Goal: Transaction & Acquisition: Purchase product/service

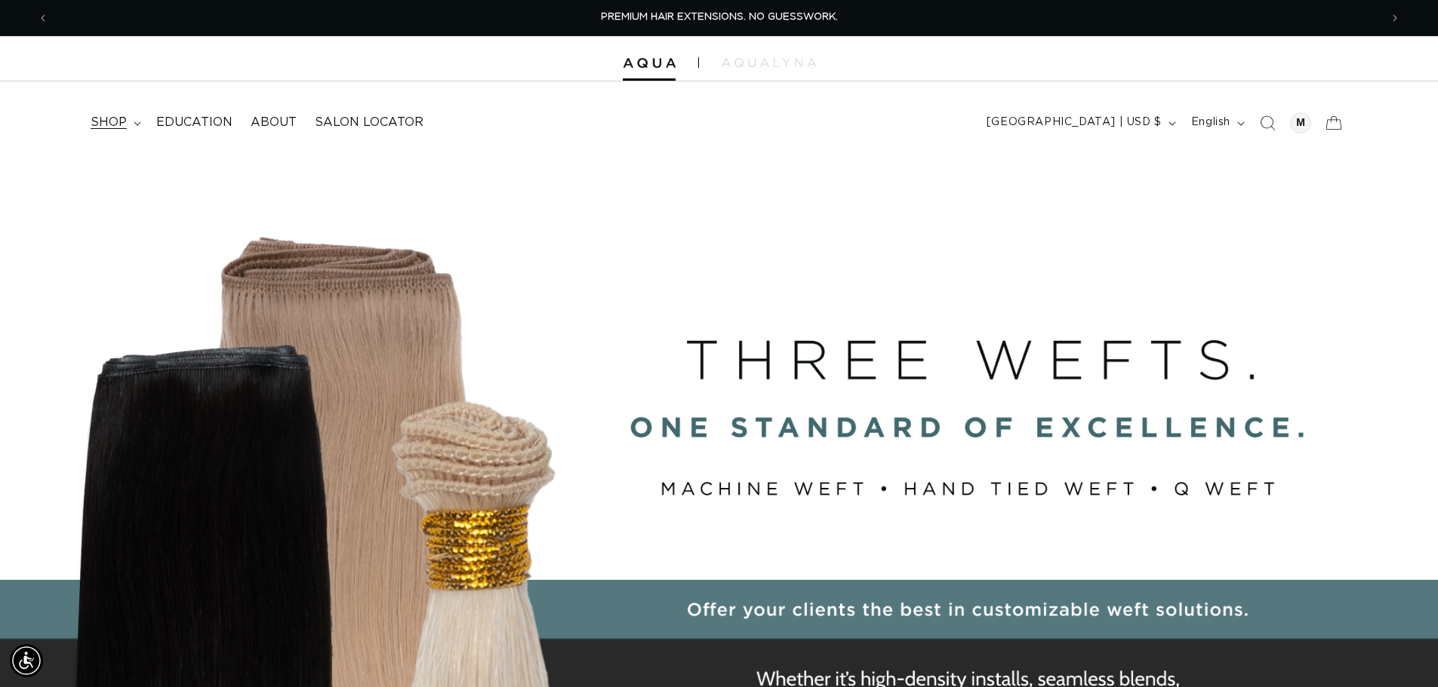
click at [97, 122] on span "shop" at bounding box center [109, 123] width 36 height 16
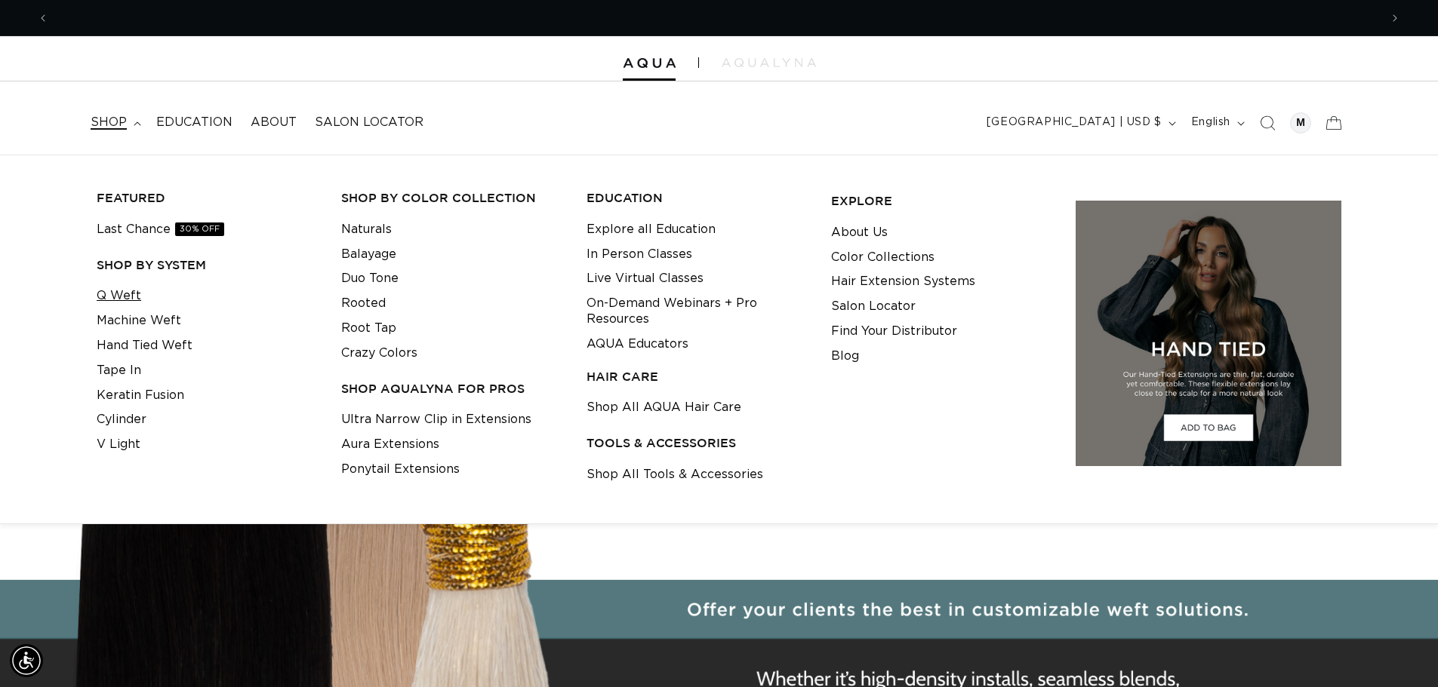
scroll to position [0, 2661]
click at [126, 289] on link "Q Weft" at bounding box center [119, 296] width 45 height 25
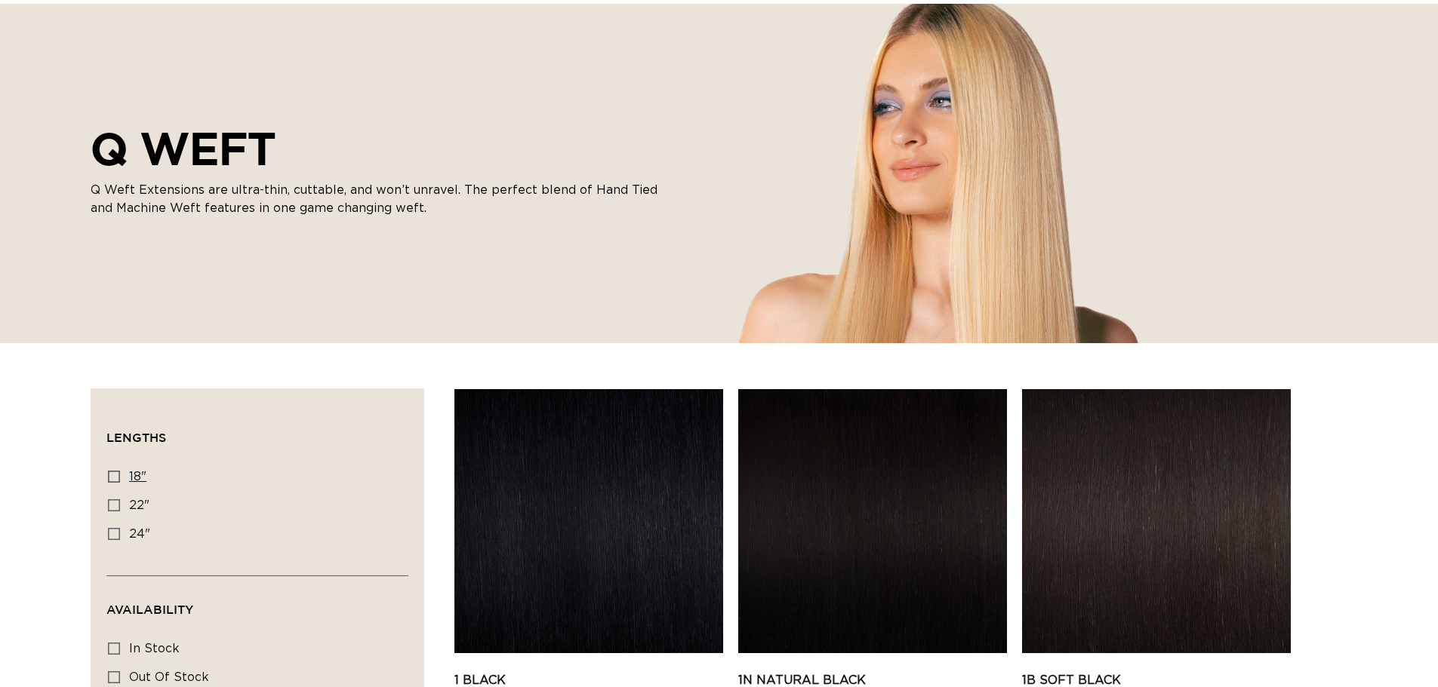
click at [120, 469] on label "18" 18" (5 products)" at bounding box center [253, 477] width 290 height 29
click at [120, 471] on input "18" 18" (5 products)" at bounding box center [114, 477] width 12 height 12
checkbox input "true"
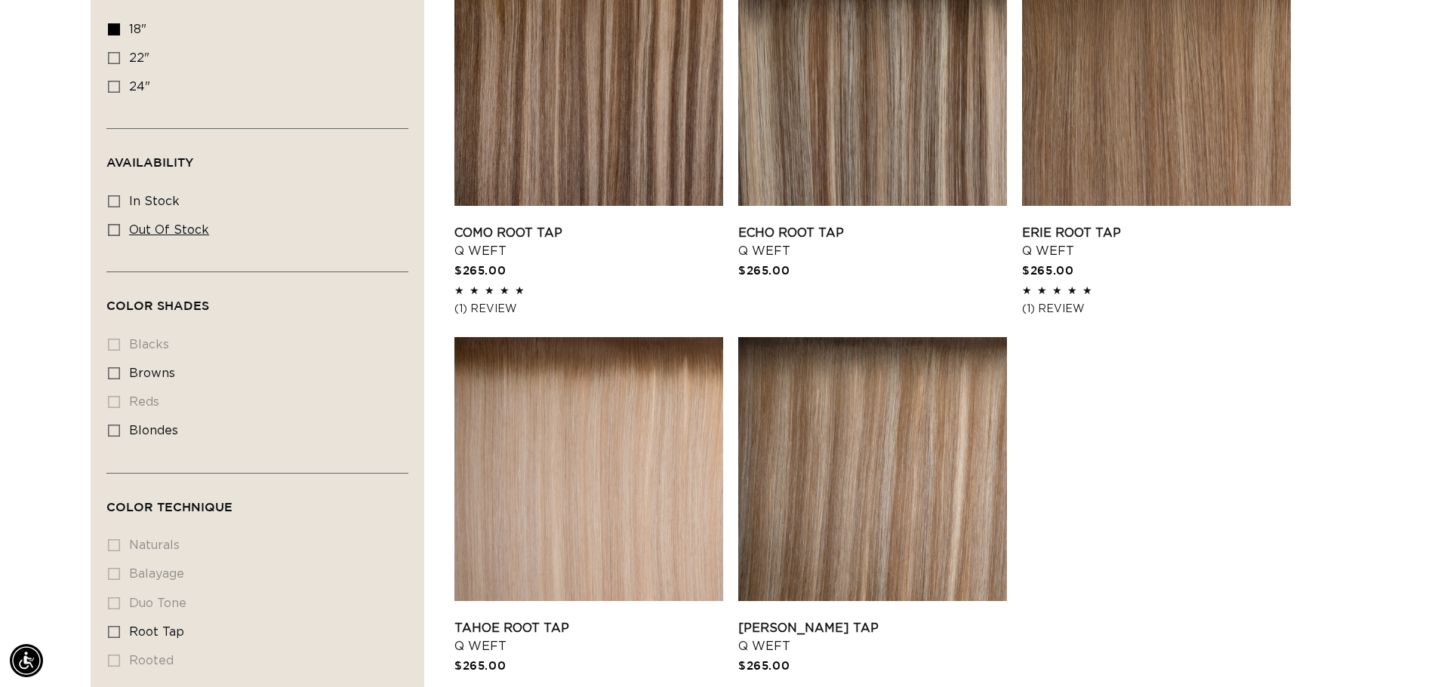
scroll to position [453, 0]
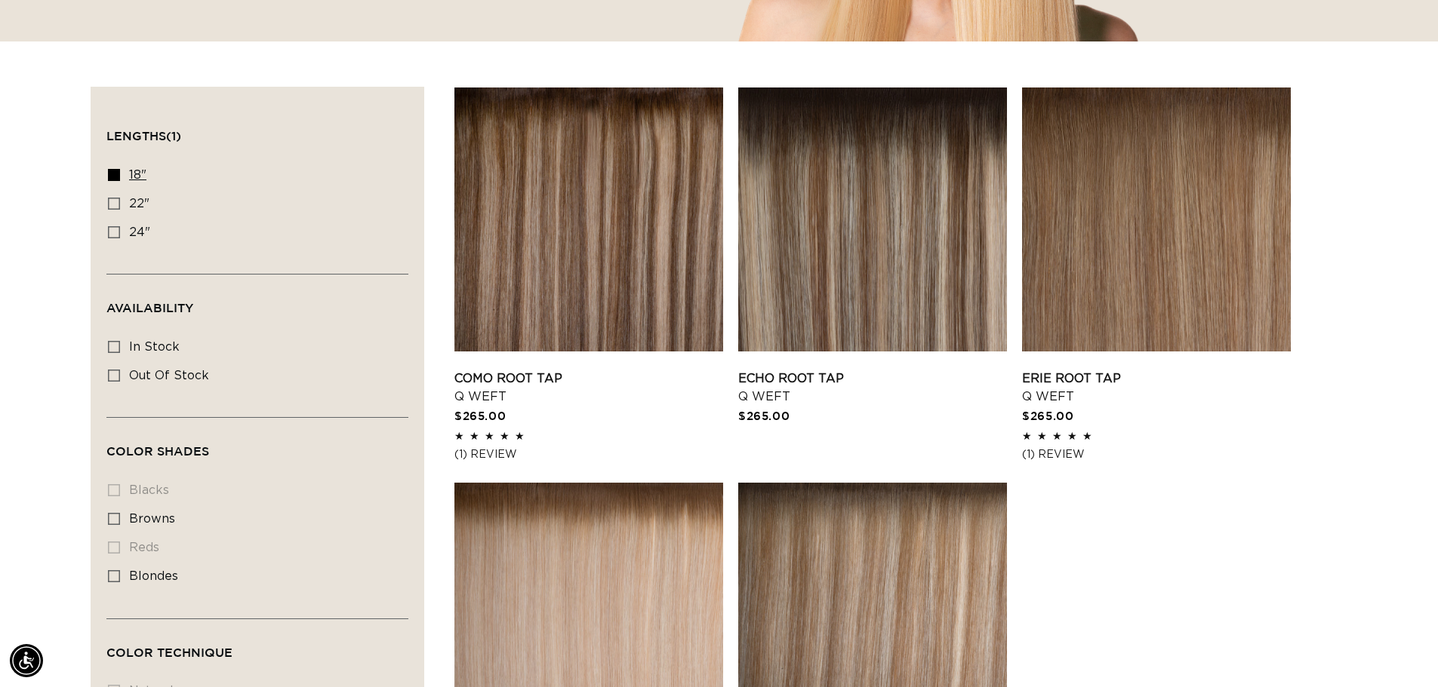
click at [116, 175] on icon at bounding box center [114, 175] width 12 height 12
click at [116, 175] on input "18" 18" (5 products)" at bounding box center [114, 175] width 12 height 12
checkbox input "false"
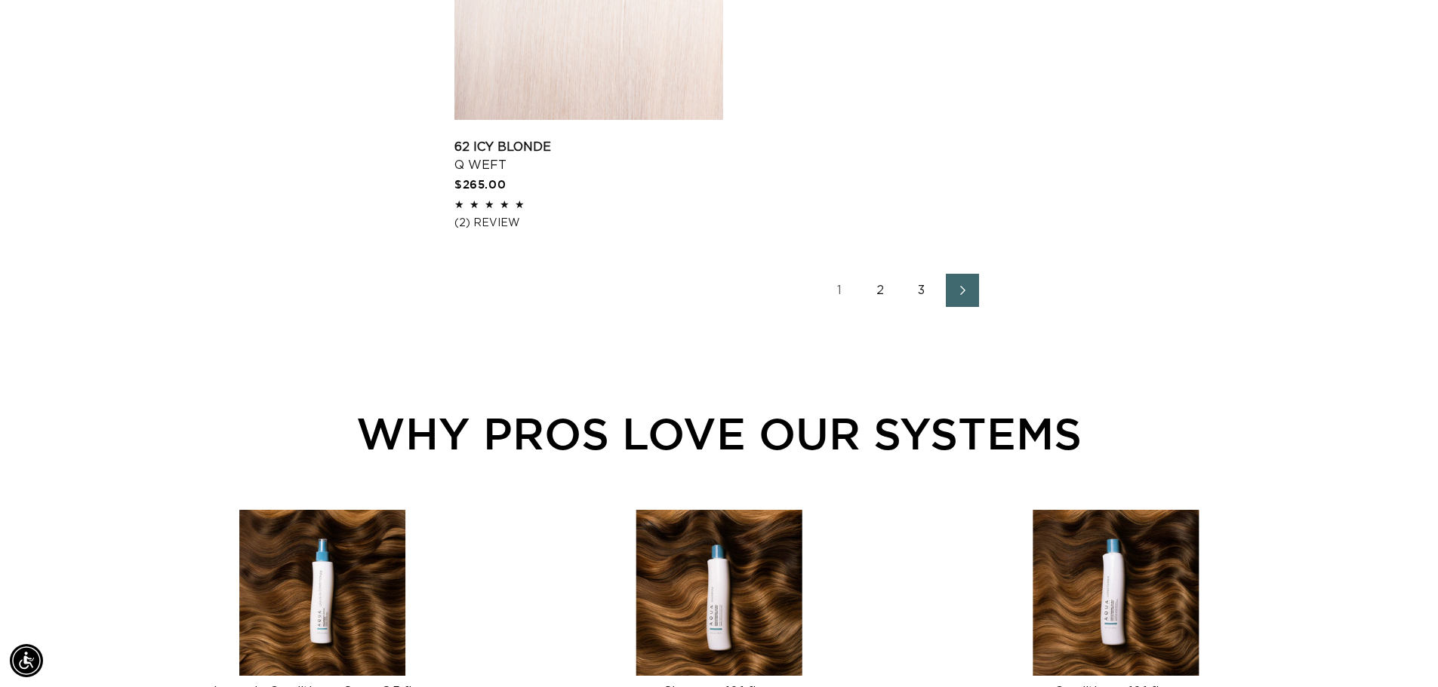
scroll to position [0, 1330]
click at [876, 294] on link "2" at bounding box center [880, 290] width 33 height 33
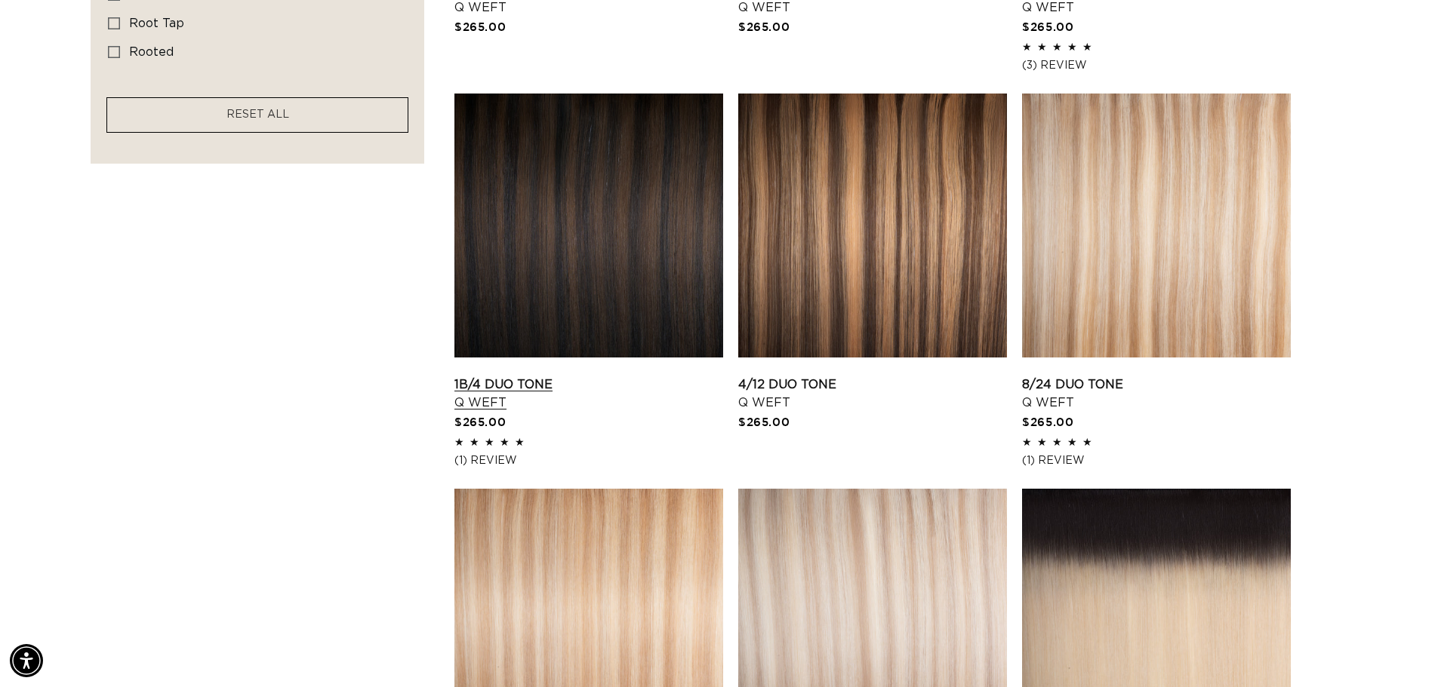
scroll to position [0, 2661]
click at [657, 376] on link "1B/4 Duo Tone Q Weft" at bounding box center [588, 394] width 269 height 36
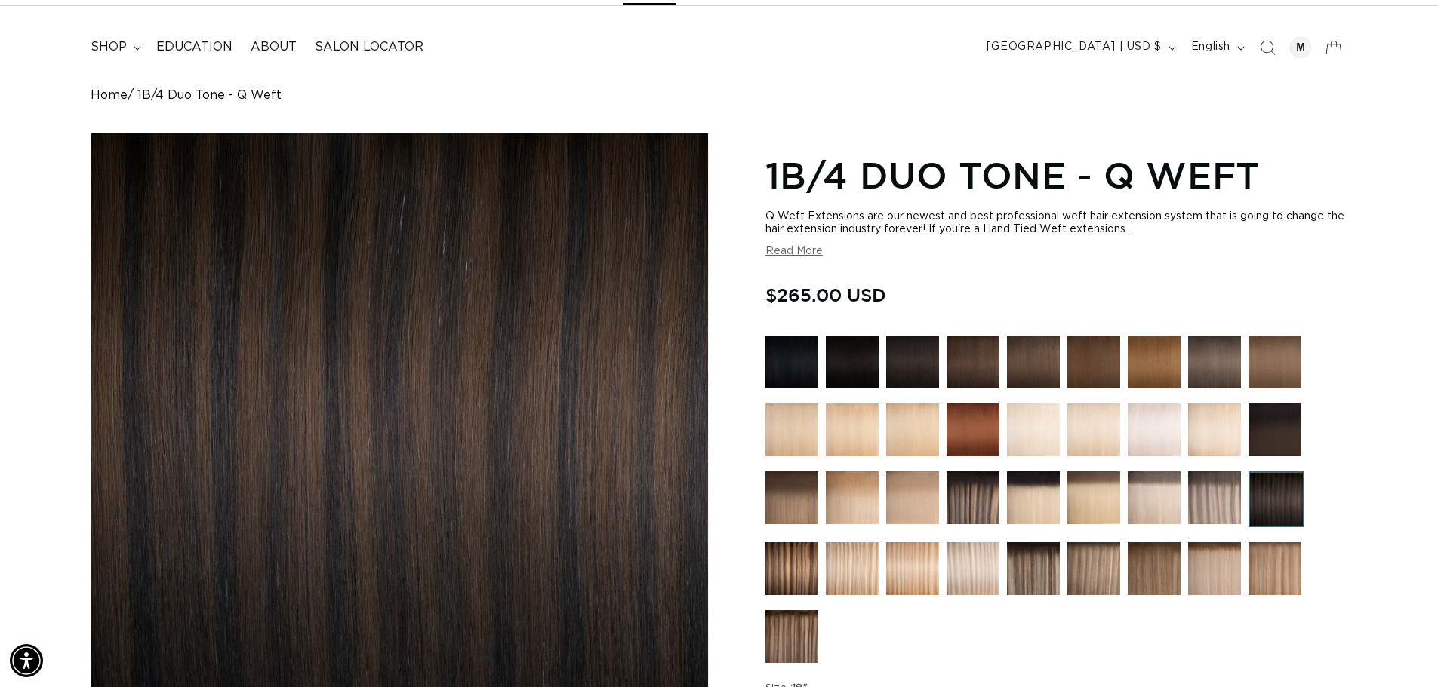
scroll to position [0, 1330]
click at [976, 499] on img at bounding box center [972, 498] width 53 height 53
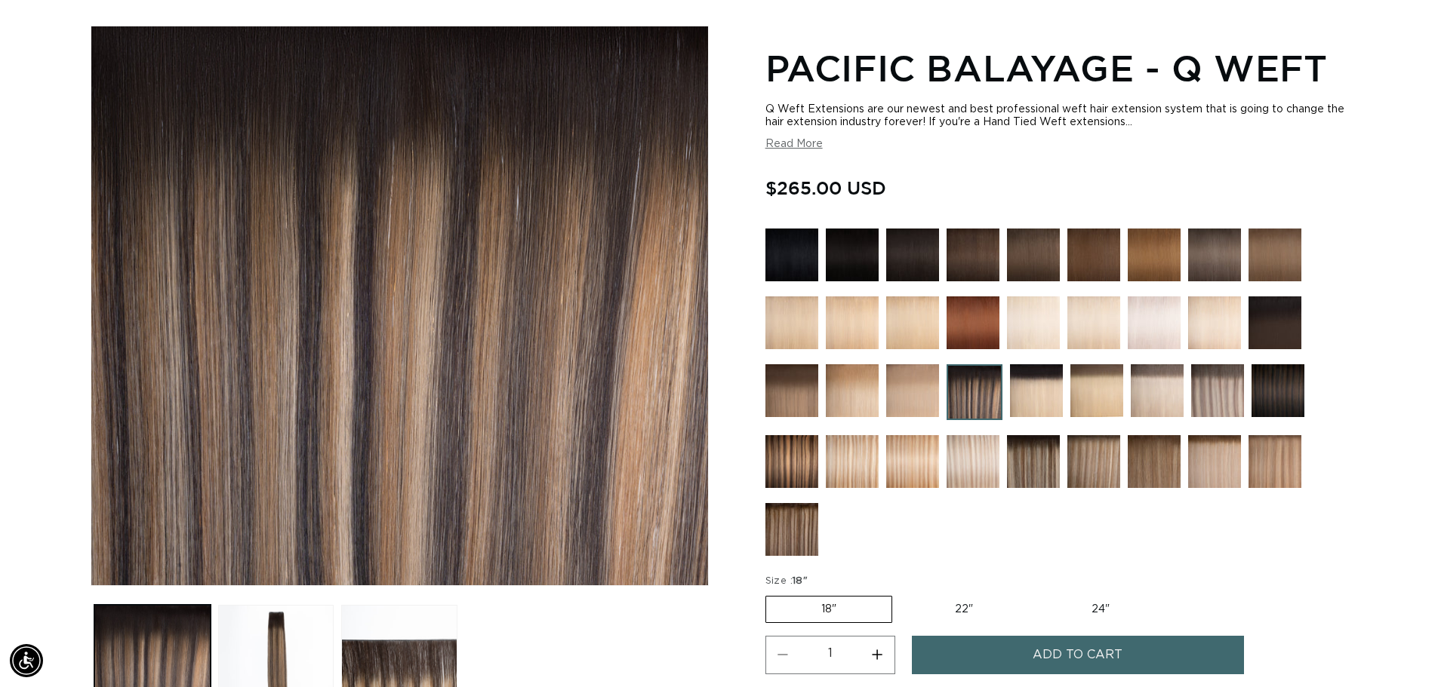
click at [1256, 389] on img at bounding box center [1277, 390] width 53 height 53
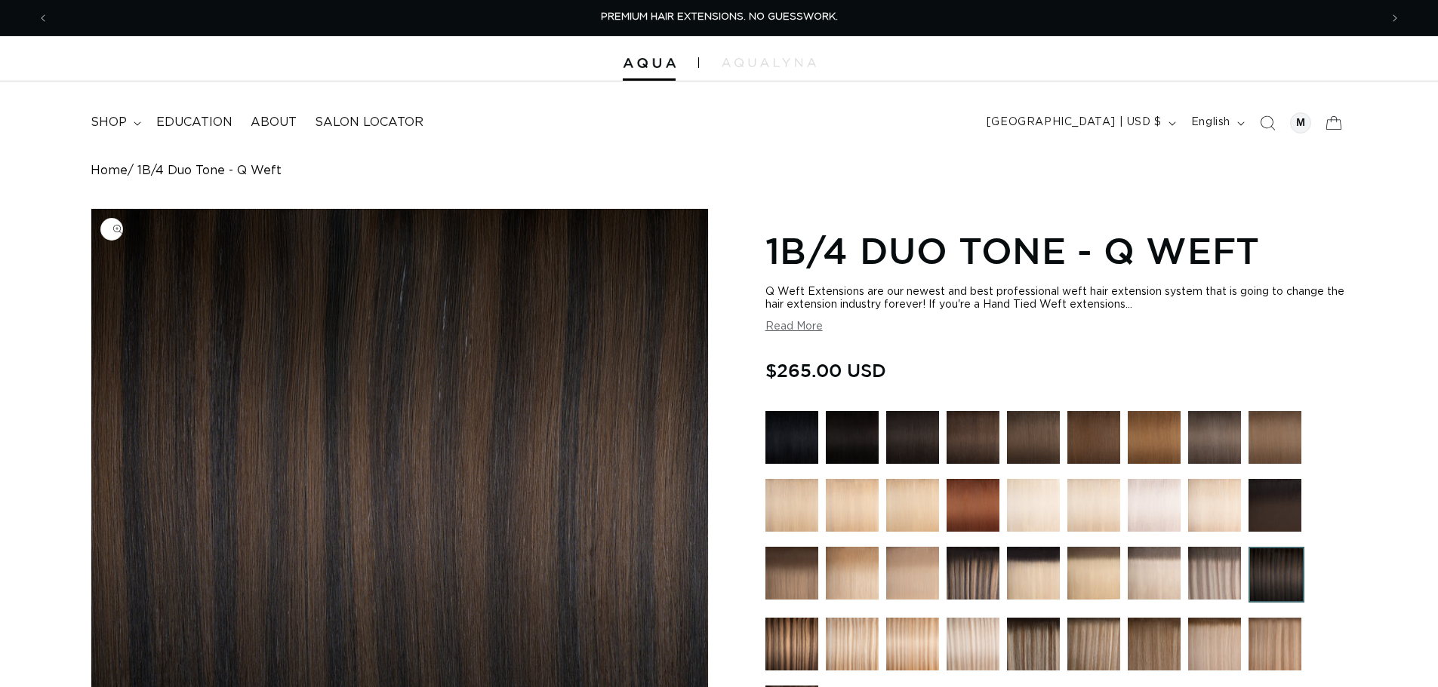
click at [481, 503] on img "Gallery Viewer" at bounding box center [399, 488] width 617 height 559
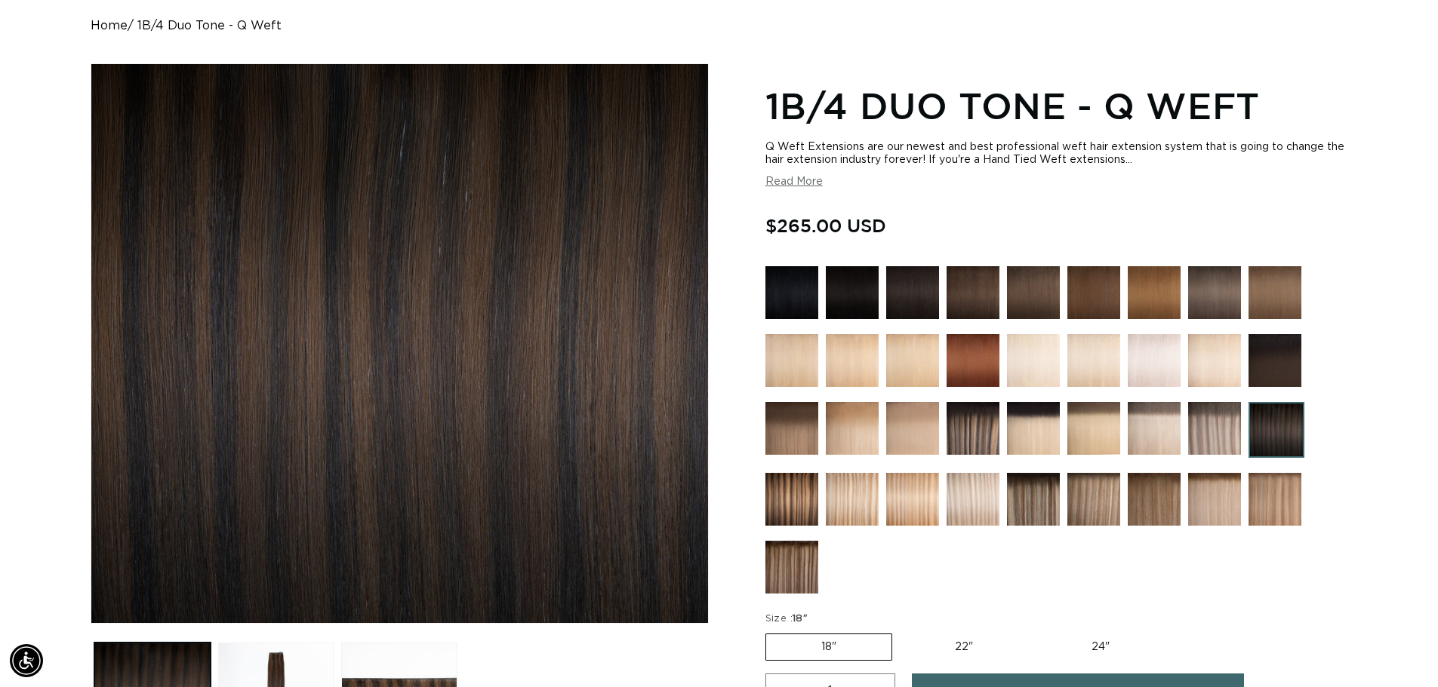
scroll to position [151, 0]
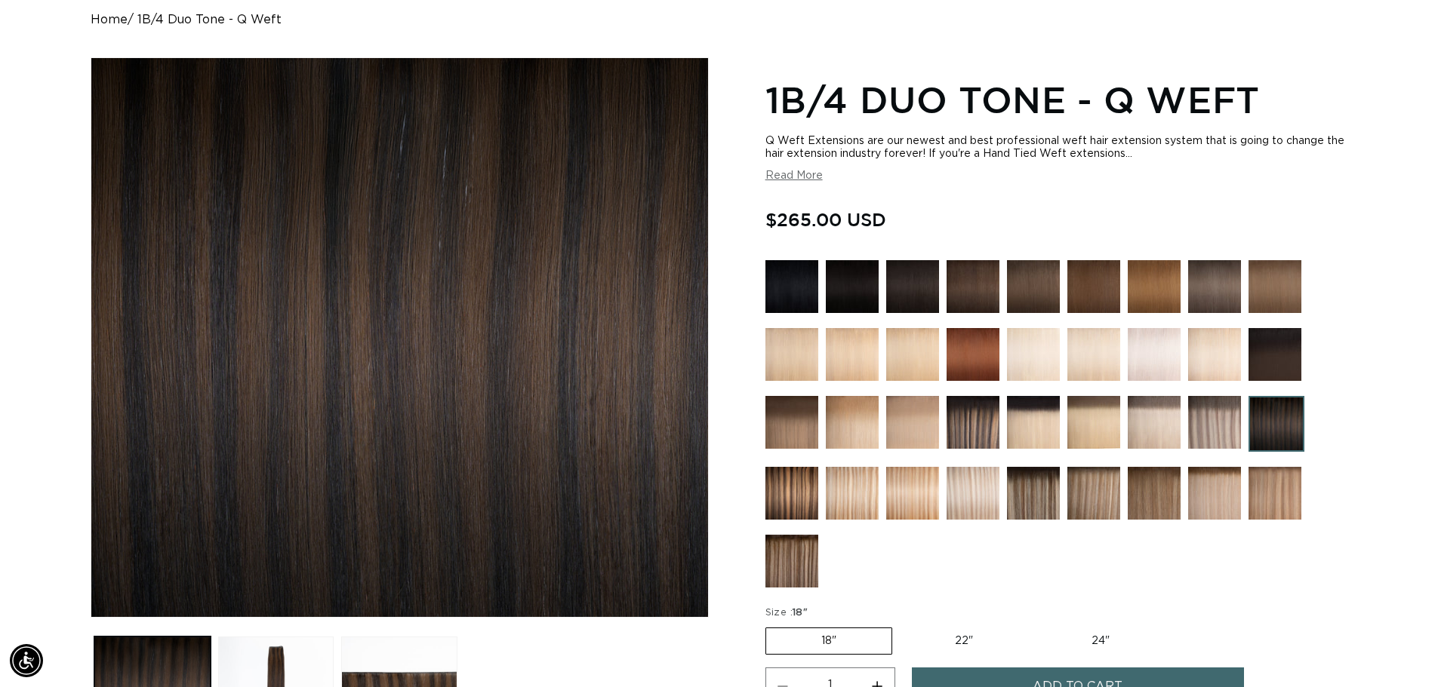
click at [791, 553] on img at bounding box center [791, 561] width 53 height 53
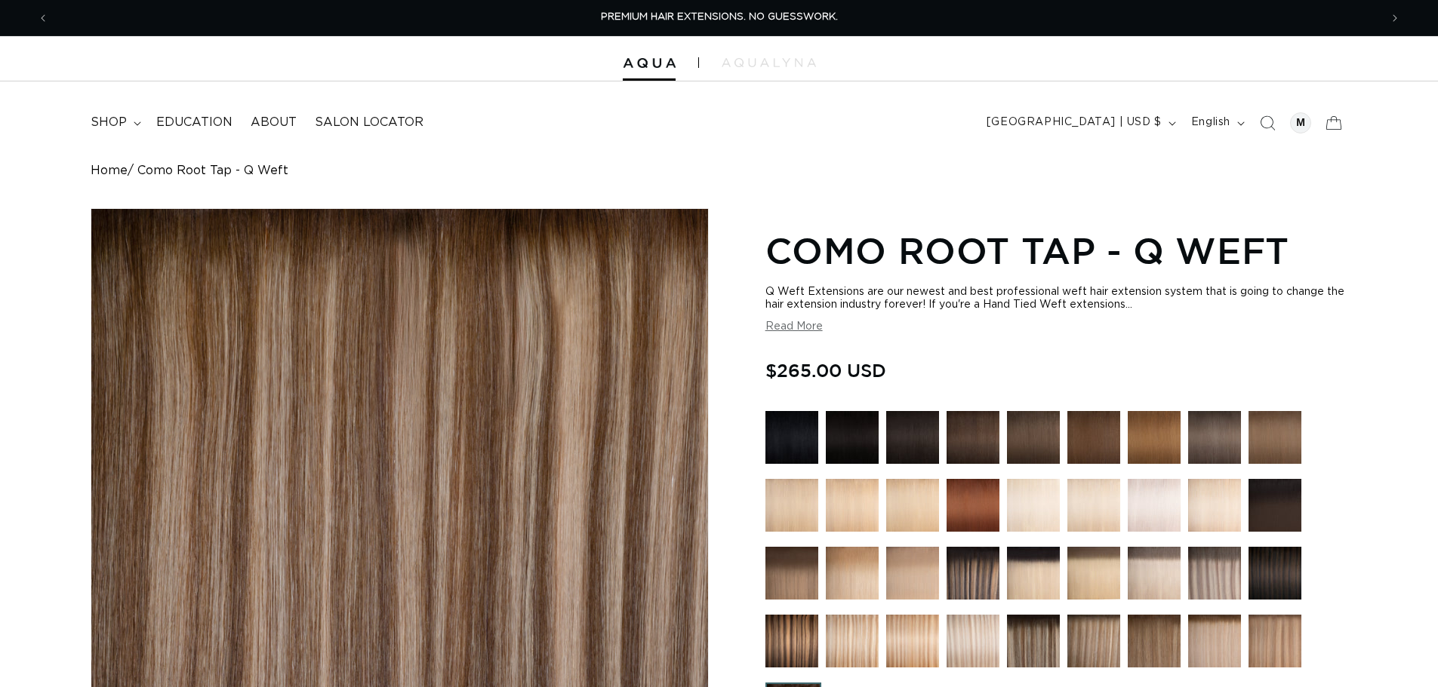
click at [992, 574] on img at bounding box center [972, 573] width 53 height 53
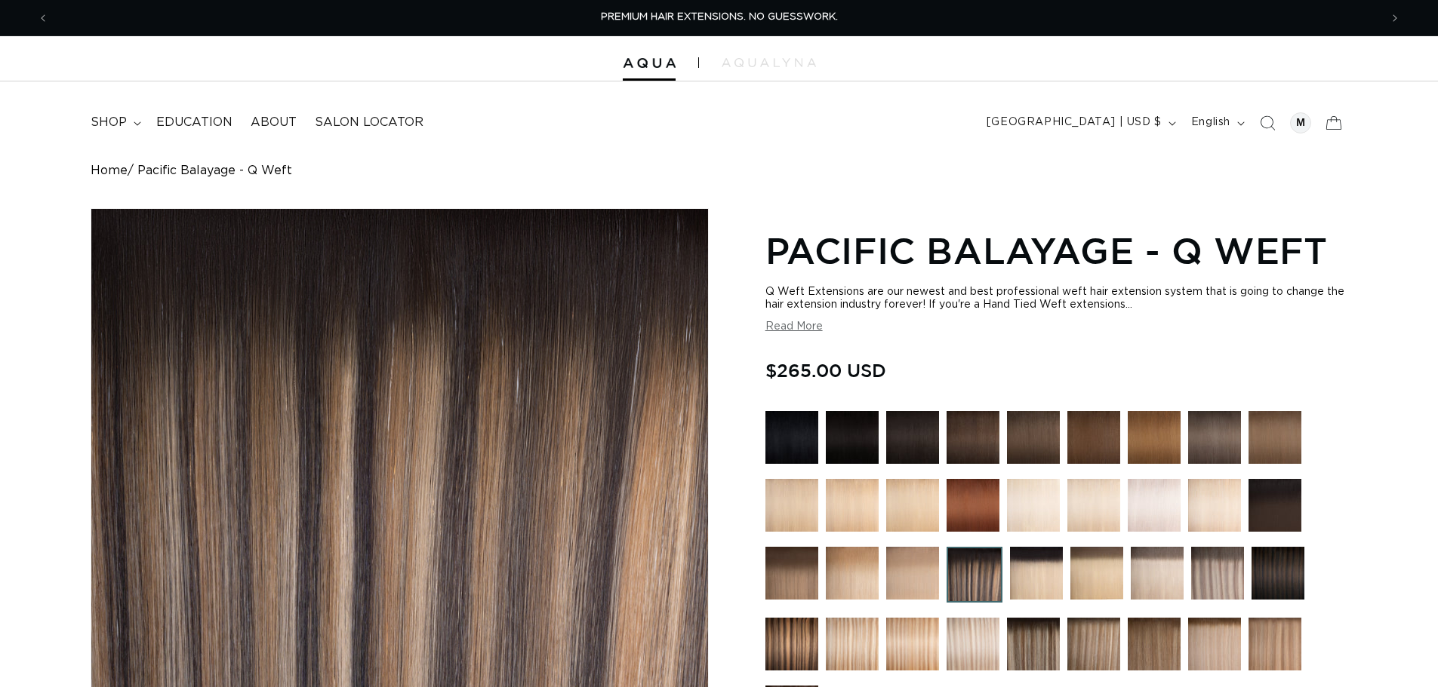
scroll to position [226, 0]
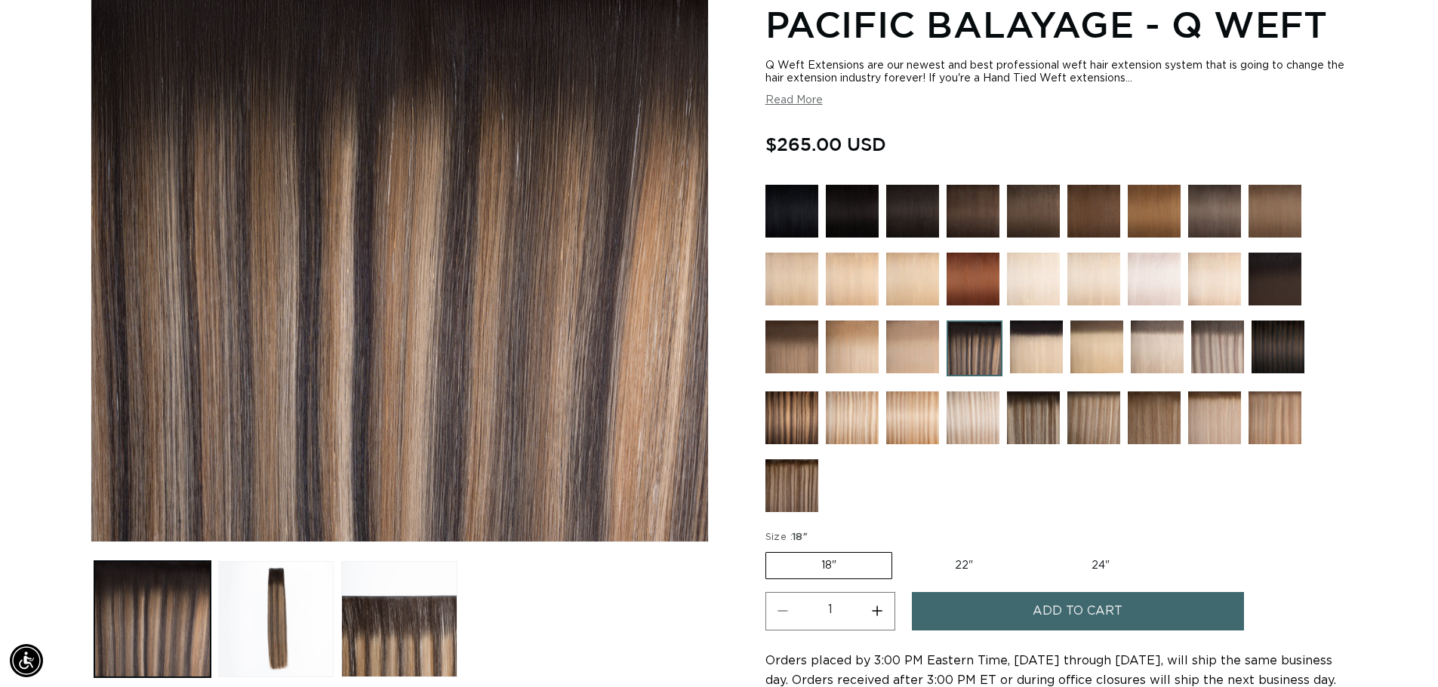
click at [1290, 362] on img at bounding box center [1277, 347] width 53 height 53
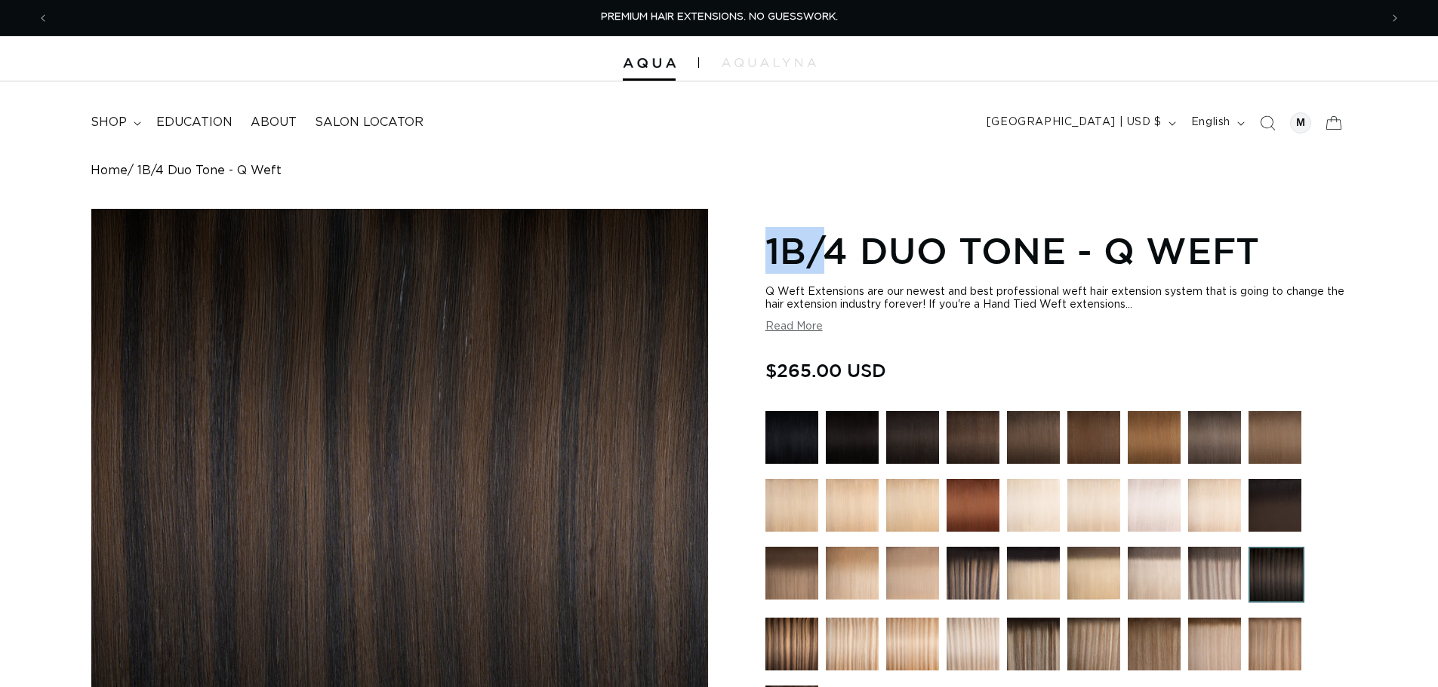
click at [796, 211] on div "Skip to product information Open media 1 in modal Open media 2 in modal Open me…" at bounding box center [719, 636] width 1256 height 857
